Goal: Transaction & Acquisition: Subscribe to service/newsletter

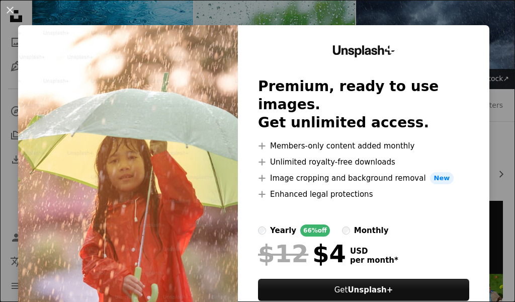
scroll to position [51, 0]
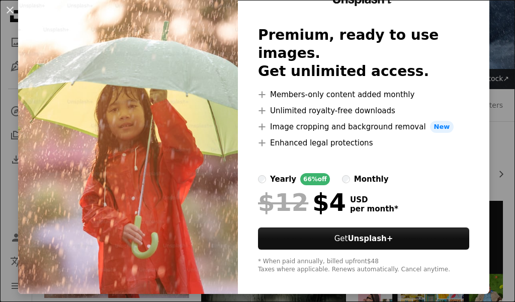
click at [222, 247] on img at bounding box center [128, 134] width 220 height 320
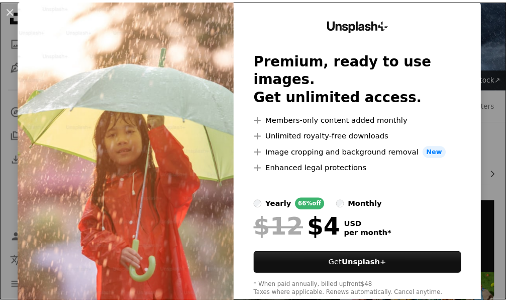
scroll to position [0, 0]
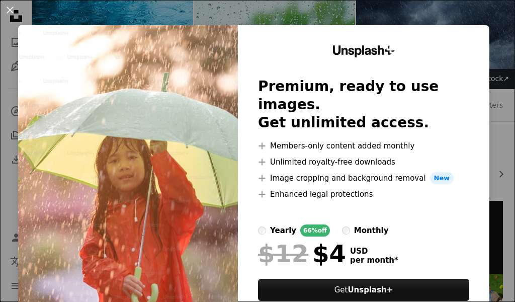
click at [193, 57] on img at bounding box center [128, 185] width 220 height 320
click at [476, 46] on div "Unsplash+ Premium, ready to use images. Get unlimited access. A plus sign Membe…" at bounding box center [363, 185] width 251 height 320
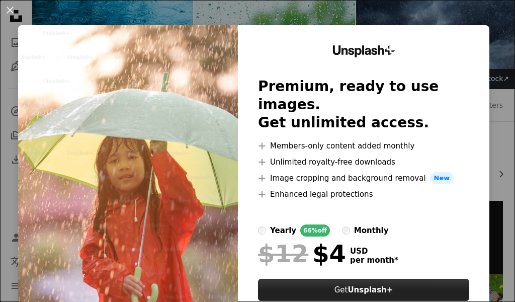
click at [330, 279] on button "Get Unsplash+" at bounding box center [363, 290] width 211 height 22
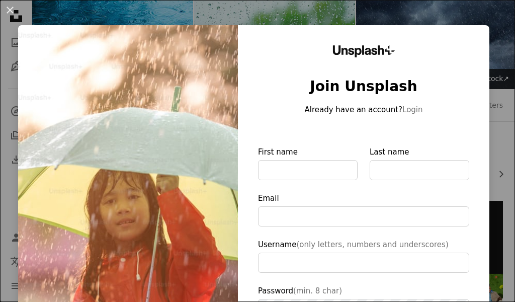
click at [186, 80] on img at bounding box center [128, 232] width 220 height 415
